Goal: Navigation & Orientation: Find specific page/section

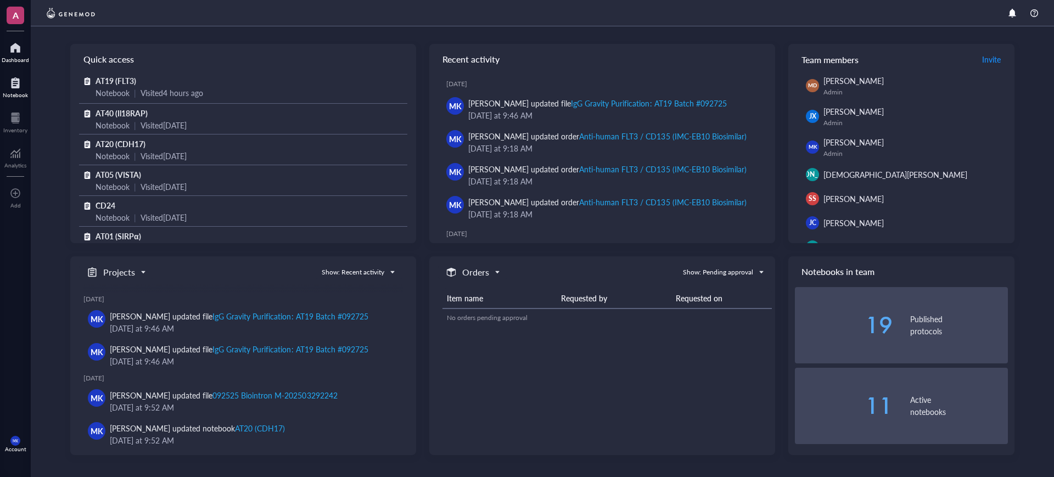
click at [13, 98] on div "Notebook" at bounding box center [15, 95] width 25 height 7
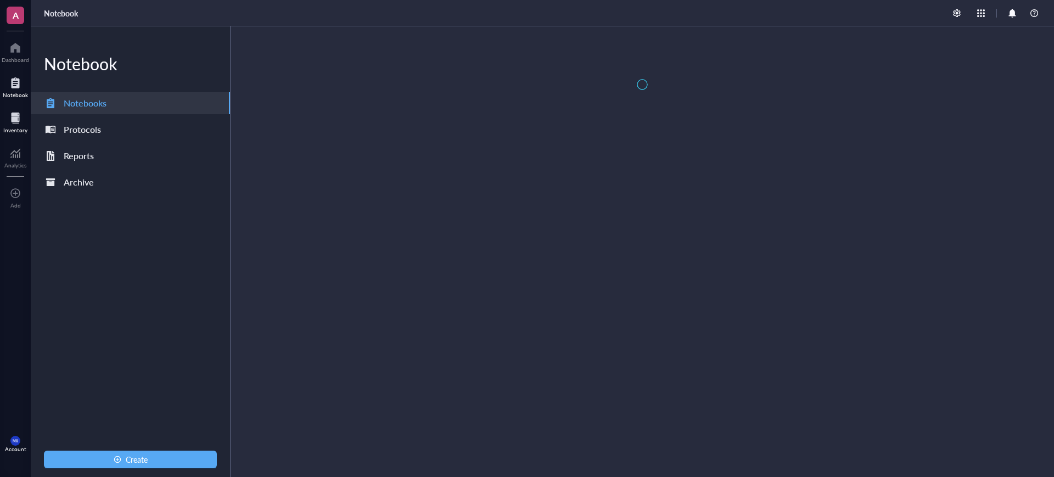
click at [15, 118] on div at bounding box center [15, 118] width 24 height 18
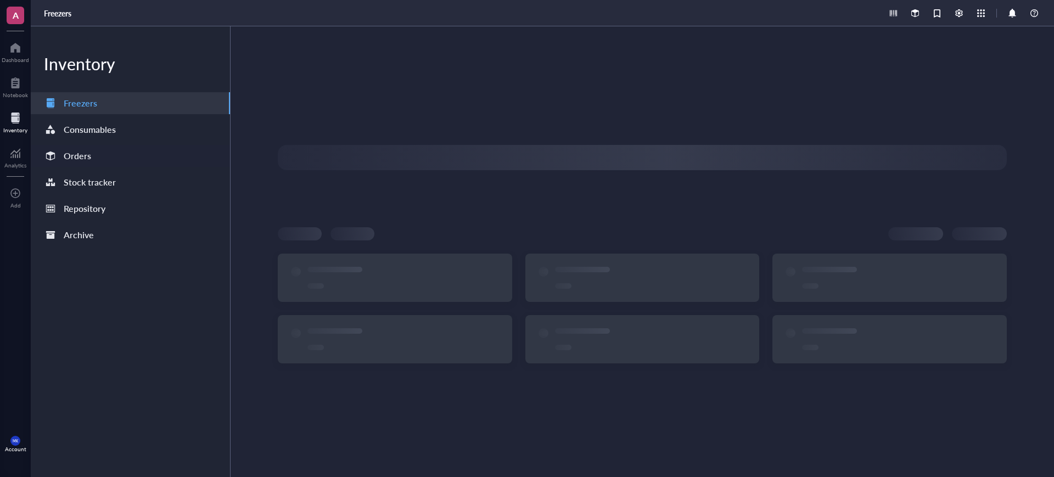
click at [130, 165] on div "Orders" at bounding box center [130, 156] width 199 height 22
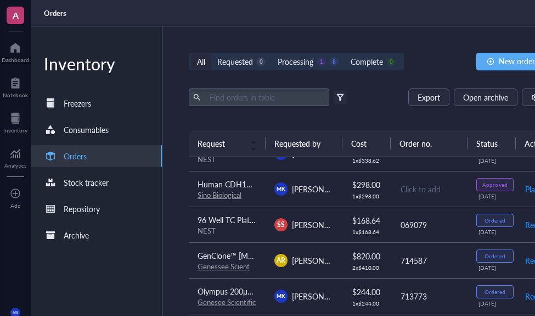
scroll to position [68, 0]
